Goal: Task Accomplishment & Management: Use online tool/utility

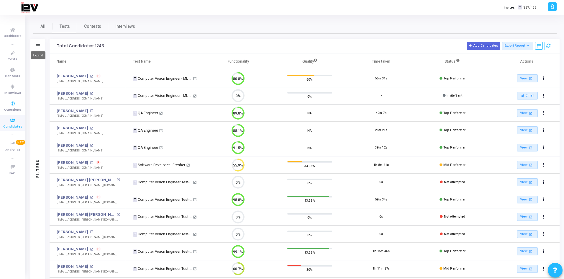
click at [39, 47] on icon at bounding box center [38, 45] width 4 height 3
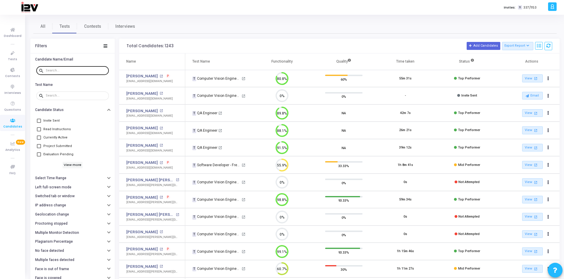
click at [74, 70] on input "text" at bounding box center [76, 71] width 61 height 4
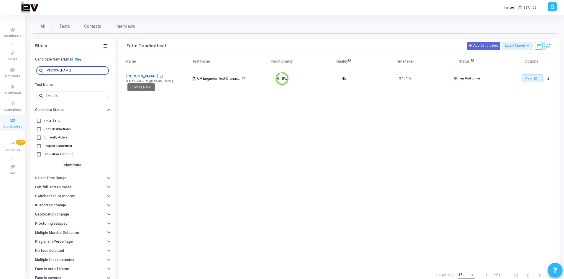
type input "[PERSON_NAME]"
click at [147, 77] on link "[PERSON_NAME]" at bounding box center [142, 76] width 32 height 6
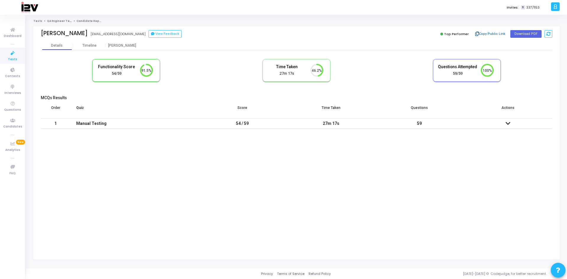
click at [492, 33] on button "Copy Public Link" at bounding box center [490, 34] width 34 height 9
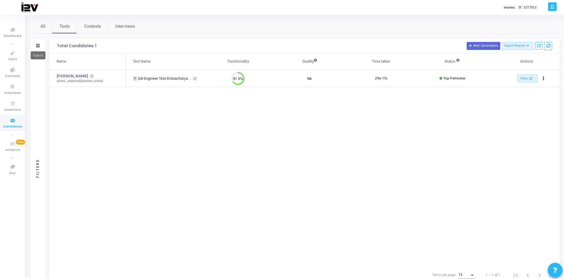
click at [36, 47] on mat-tooltip-component "Expand" at bounding box center [38, 55] width 23 height 16
click at [37, 45] on icon at bounding box center [38, 45] width 4 height 3
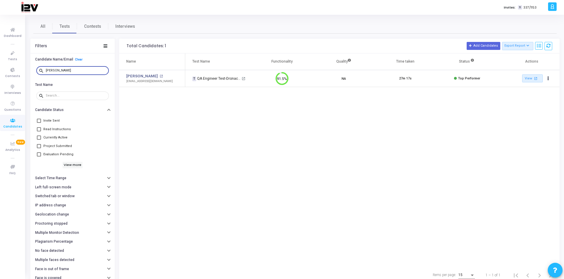
drag, startPoint x: 75, startPoint y: 71, endPoint x: 26, endPoint y: 68, distance: 48.8
click at [26, 68] on div "All Tests Contests Interviews Filters Candidate Name/Email Clear search [PERSON…" at bounding box center [295, 151] width 538 height 264
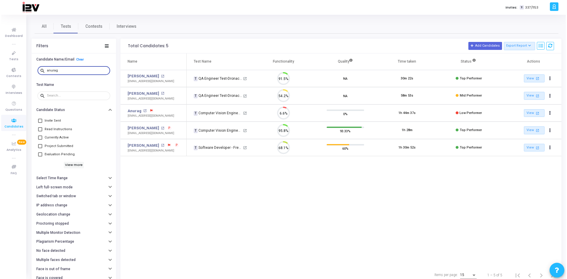
scroll to position [12, 15]
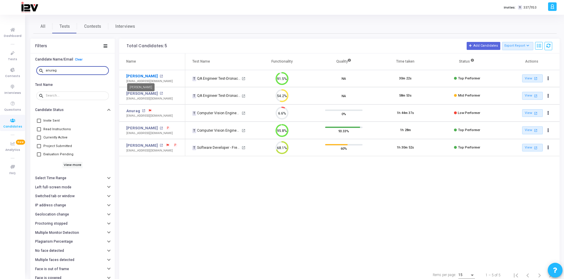
type input "anurag"
click at [145, 75] on link "[PERSON_NAME]" at bounding box center [142, 76] width 32 height 6
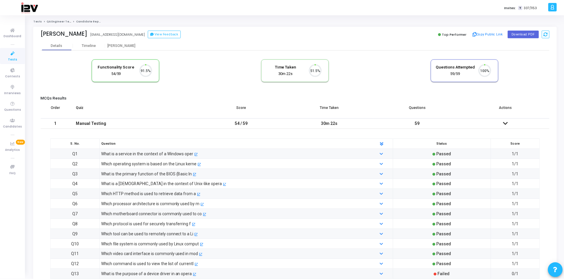
scroll to position [12, 15]
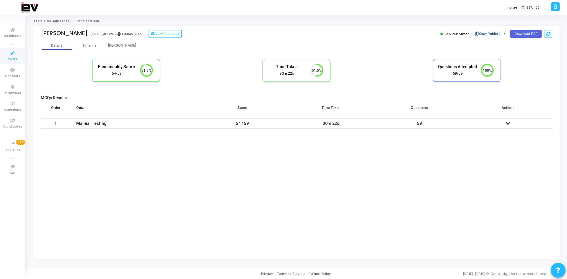
click at [490, 33] on button "Copy Public Link" at bounding box center [490, 34] width 34 height 9
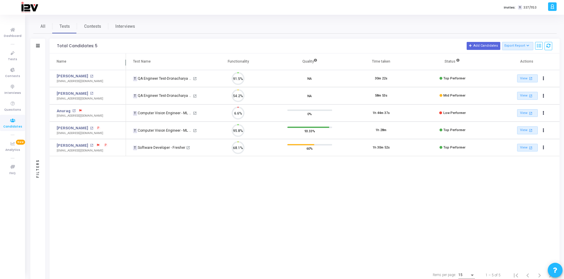
scroll to position [12, 15]
click at [39, 46] on icon at bounding box center [38, 45] width 4 height 3
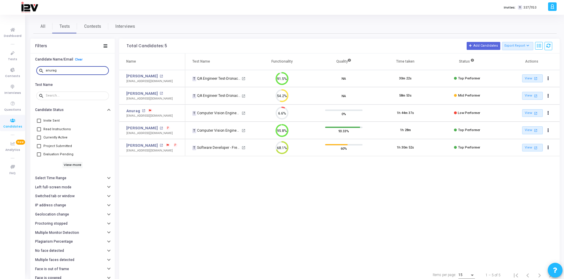
click at [84, 71] on input "anurag" at bounding box center [76, 71] width 61 height 4
type input "a"
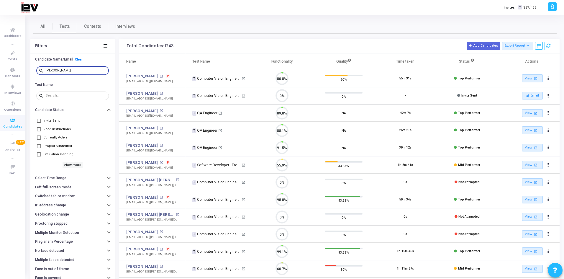
scroll to position [12, 15]
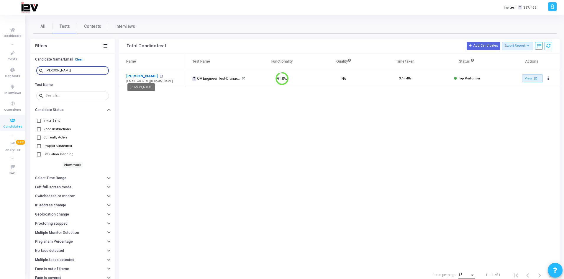
type input "[PERSON_NAME]"
click at [147, 75] on link "[PERSON_NAME]" at bounding box center [142, 76] width 32 height 6
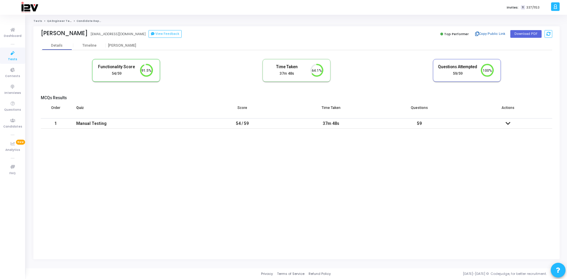
click at [500, 33] on button "Copy Public Link" at bounding box center [490, 34] width 34 height 9
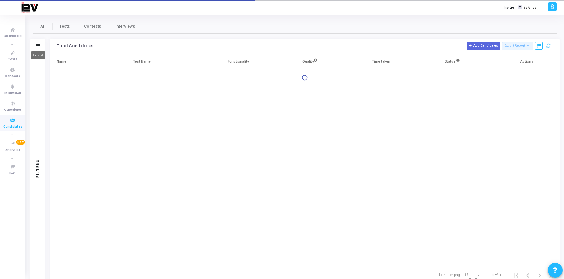
drag, startPoint x: 39, startPoint y: 44, endPoint x: 61, endPoint y: 58, distance: 25.4
click at [39, 44] on icon at bounding box center [38, 45] width 4 height 3
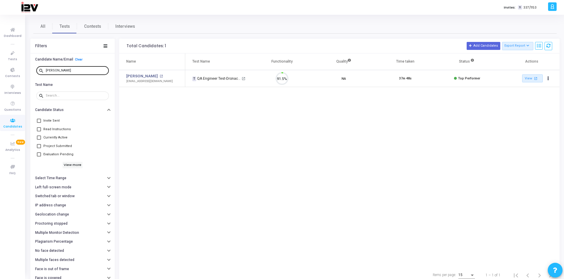
scroll to position [12, 15]
click at [70, 71] on div "[PERSON_NAME]" at bounding box center [76, 70] width 61 height 9
drag, startPoint x: 71, startPoint y: 69, endPoint x: 37, endPoint y: 70, distance: 33.7
click at [37, 70] on div "search [PERSON_NAME]" at bounding box center [72, 70] width 73 height 9
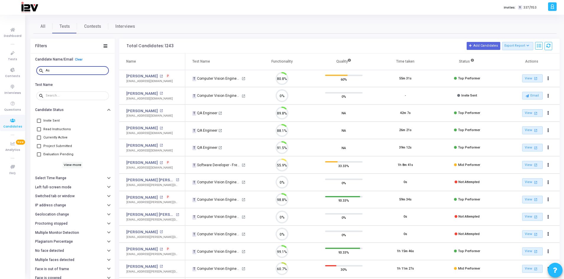
scroll to position [12, 15]
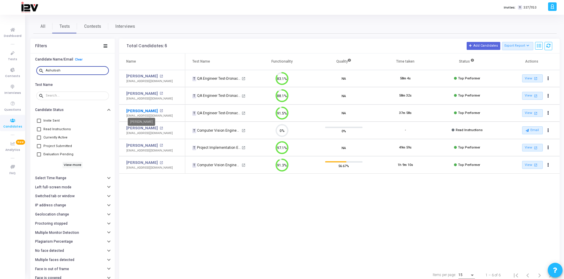
type input "Ashutosh"
click at [143, 110] on link "[PERSON_NAME]" at bounding box center [142, 111] width 32 height 6
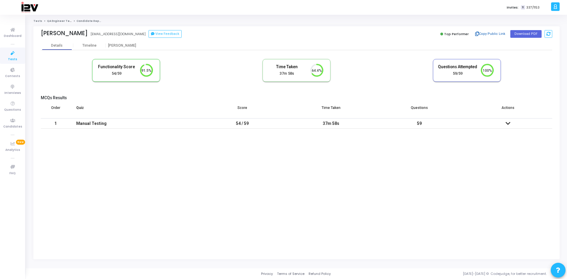
click at [488, 34] on button "Copy Public Link" at bounding box center [490, 34] width 34 height 9
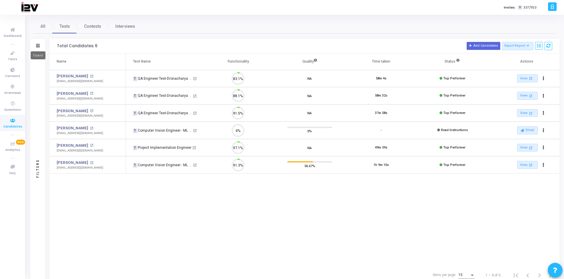
scroll to position [12, 15]
click at [37, 46] on icon at bounding box center [38, 45] width 4 height 3
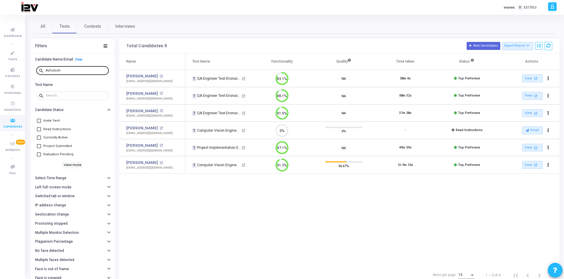
click at [68, 68] on div "Ashutosh" at bounding box center [76, 70] width 61 height 9
drag, startPoint x: 68, startPoint y: 71, endPoint x: 41, endPoint y: 69, distance: 26.9
click at [41, 69] on div "search [PERSON_NAME]" at bounding box center [72, 70] width 73 height 9
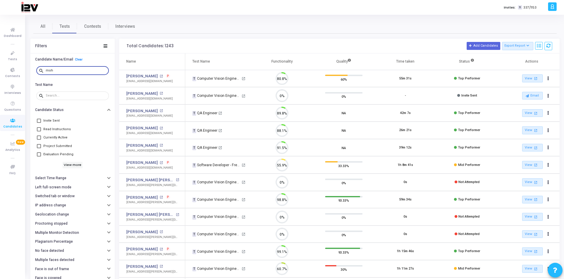
scroll to position [12, 15]
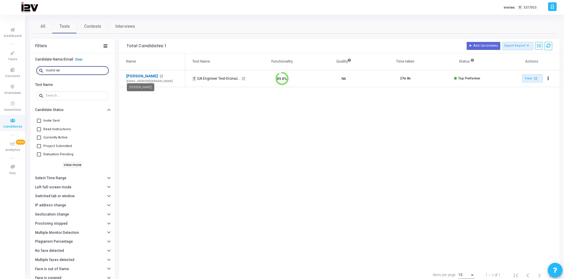
type input "mohit rat"
click at [147, 74] on link "[PERSON_NAME]" at bounding box center [142, 76] width 32 height 6
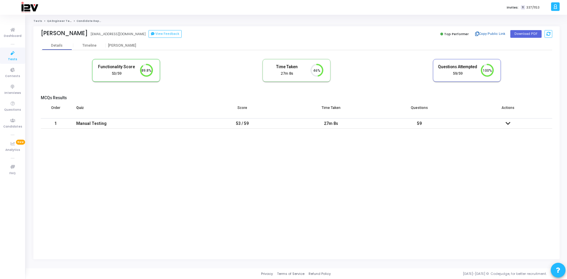
click at [494, 32] on button "Copy Public Link" at bounding box center [490, 34] width 34 height 9
